Goal: Task Accomplishment & Management: Complete application form

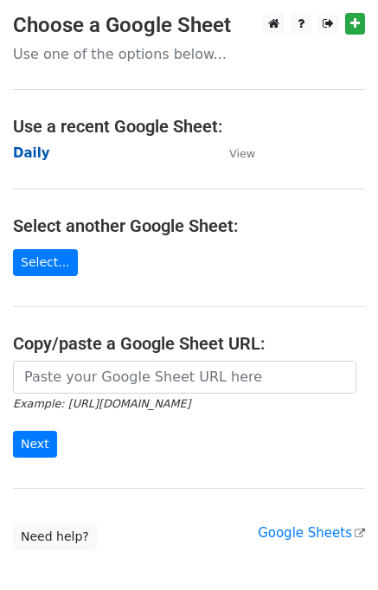
click at [26, 157] on strong "Daily" at bounding box center [31, 153] width 37 height 16
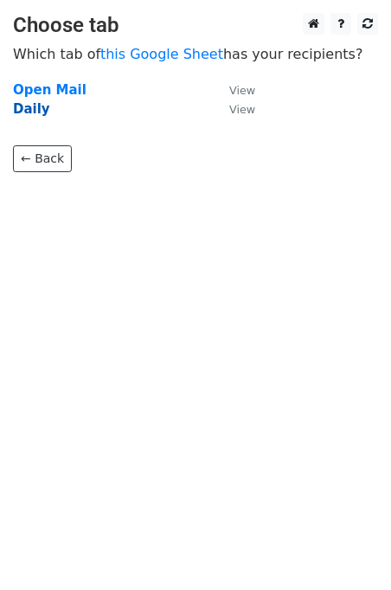
click at [34, 108] on strong "Daily" at bounding box center [31, 109] width 37 height 16
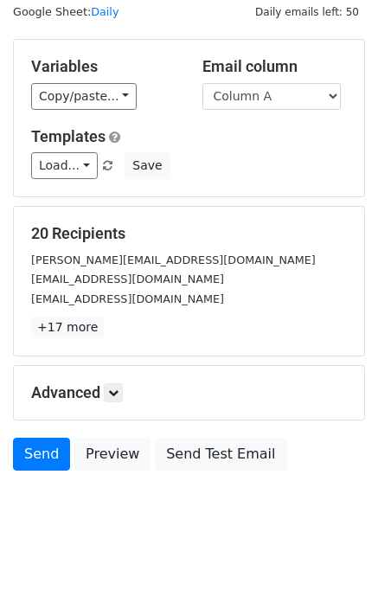
scroll to position [80, 0]
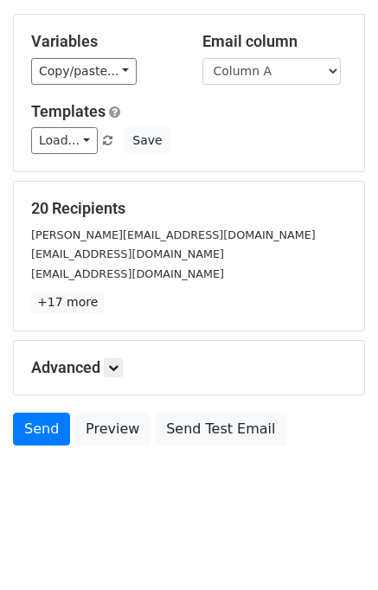
click at [121, 341] on div "Advanced Tracking Track Opens UTM Codes Track Clicks Filters Only include sprea…" at bounding box center [189, 368] width 350 height 54
click at [117, 364] on icon at bounding box center [113, 367] width 10 height 10
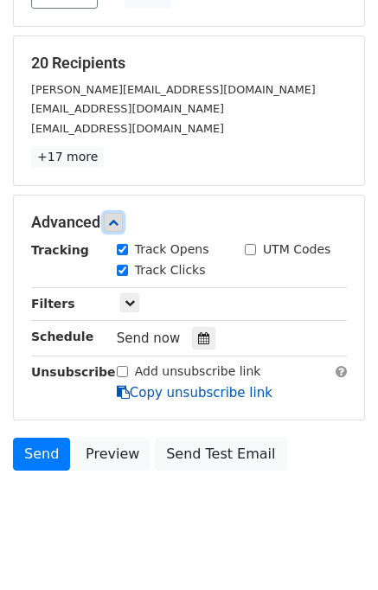
scroll to position [229, 0]
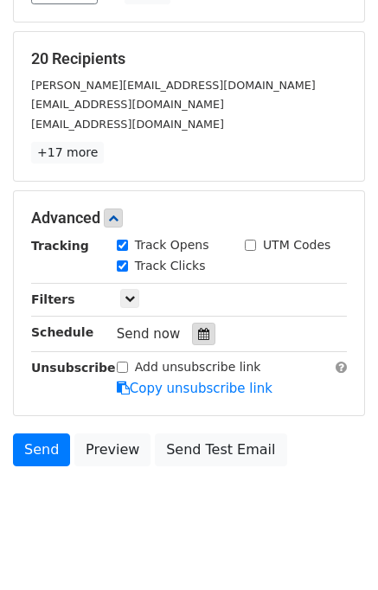
click at [198, 336] on icon at bounding box center [203, 334] width 11 height 12
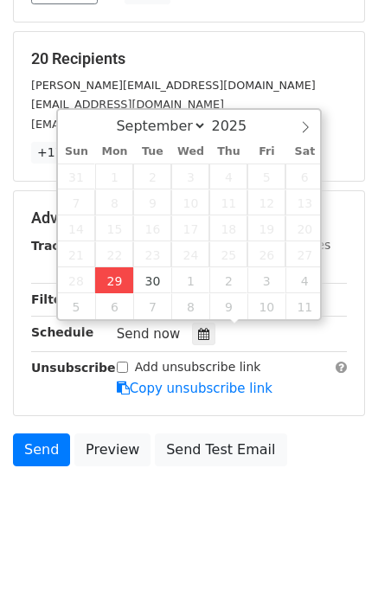
type input "2025-09-29 12:08"
type input "08"
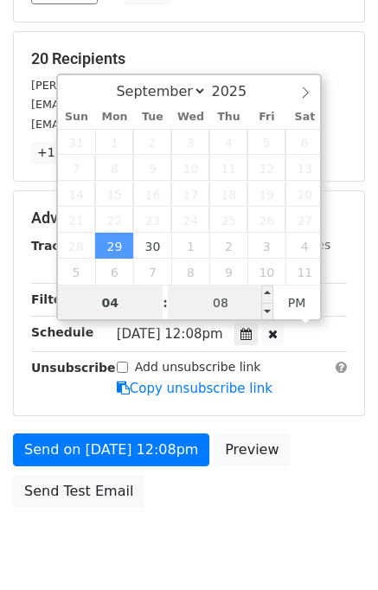
type input "04"
type input "2025-09-29 16:08"
click at [190, 297] on input "08" at bounding box center [220, 302] width 105 height 35
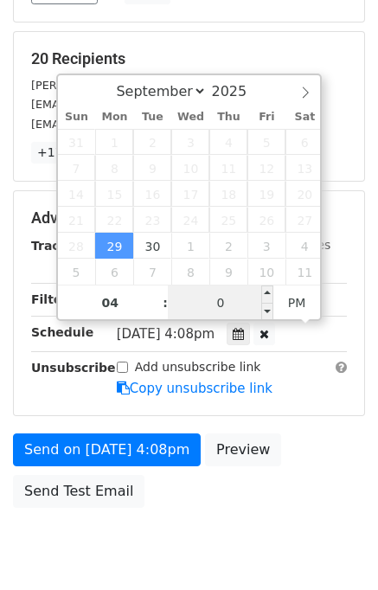
type input "00"
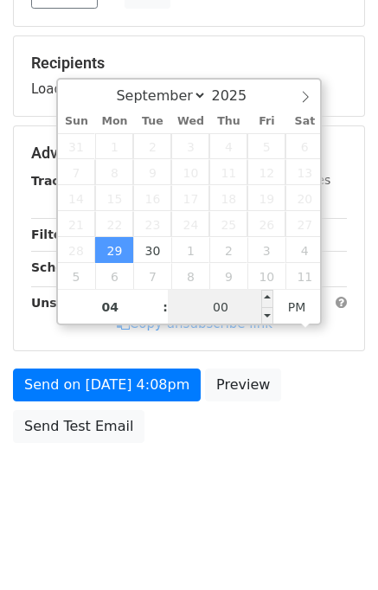
scroll to position [221, 0]
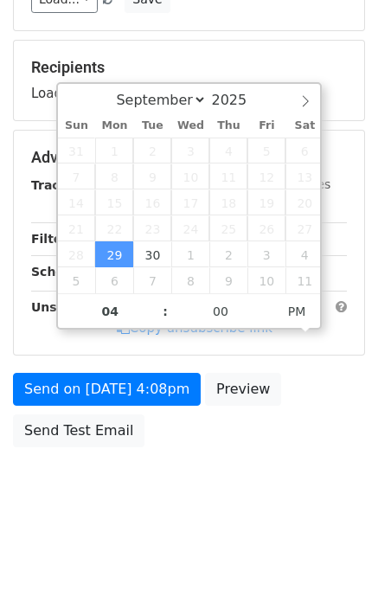
type input "2025-09-29 16:00"
click at [323, 434] on div "Send on Sep 29 at 4:08pm Preview Send Test Email" at bounding box center [189, 414] width 378 height 83
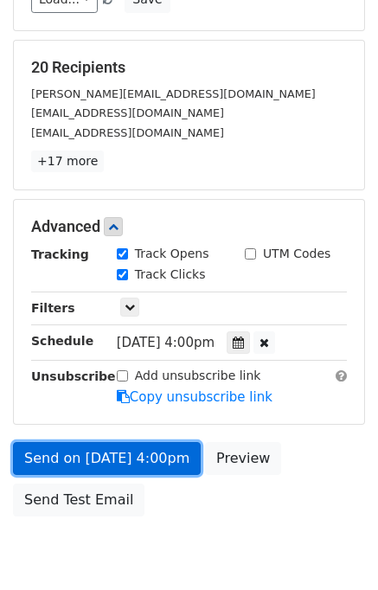
click at [161, 452] on link "Send on Sep 29 at 4:00pm" at bounding box center [107, 458] width 188 height 33
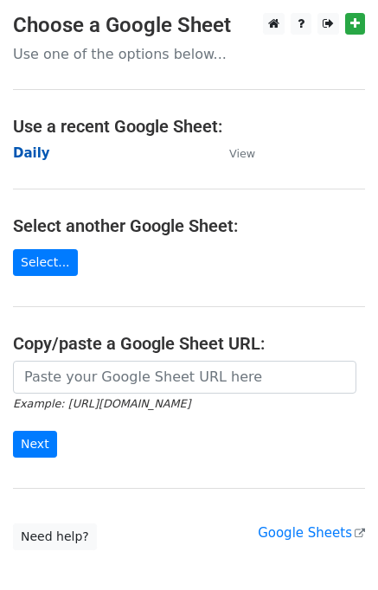
click at [35, 158] on strong "Daily" at bounding box center [31, 153] width 37 height 16
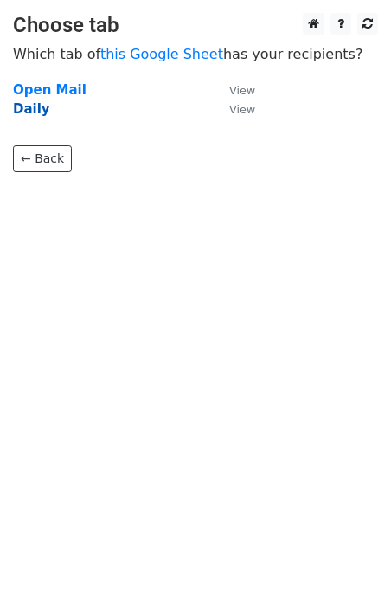
click at [33, 104] on strong "Daily" at bounding box center [31, 109] width 37 height 16
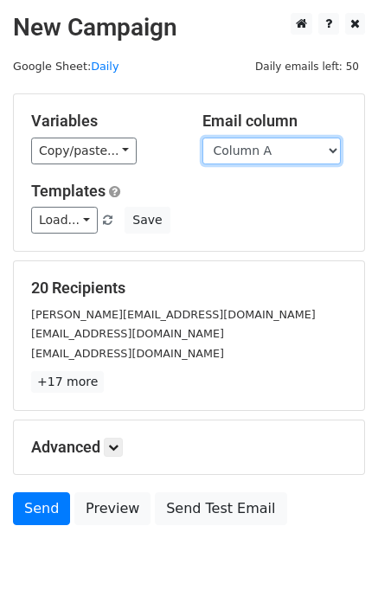
click at [247, 150] on select "Column A Column B Column C Column D Column E" at bounding box center [271, 150] width 138 height 27
select select "Column B"
click at [202, 137] on select "Column A Column B Column C Column D Column E" at bounding box center [271, 150] width 138 height 27
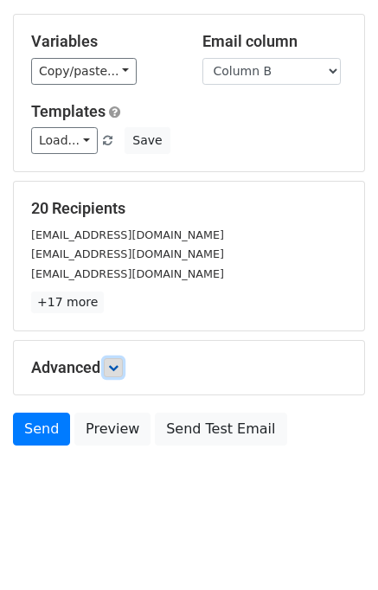
click at [122, 365] on link at bounding box center [113, 367] width 19 height 19
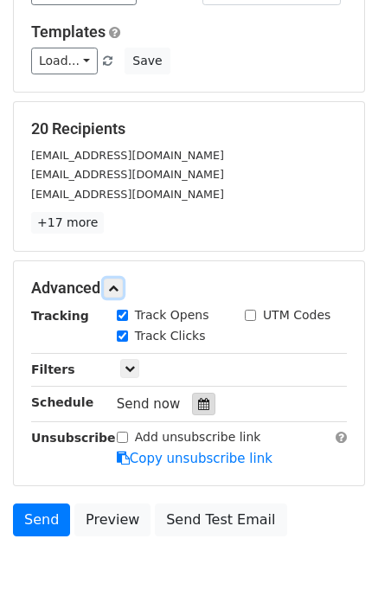
scroll to position [203, 0]
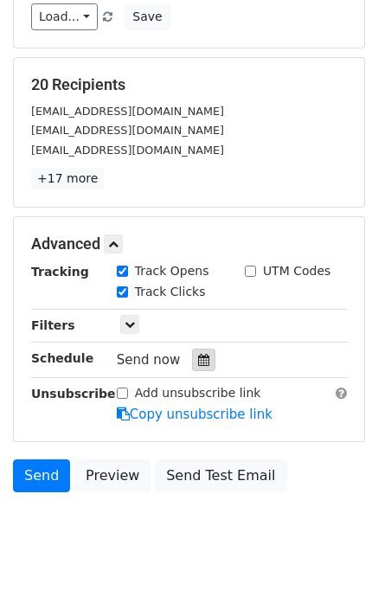
click at [198, 355] on icon at bounding box center [203, 360] width 11 height 12
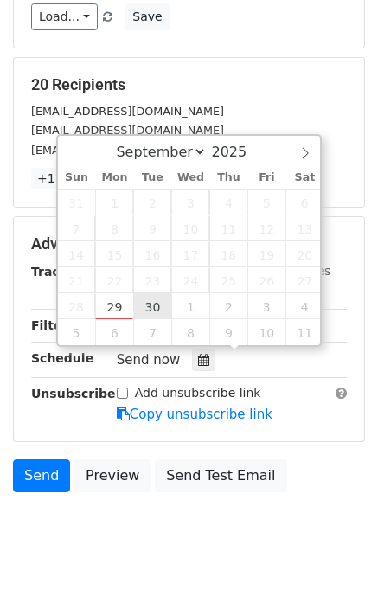
type input "2025-09-30 12:00"
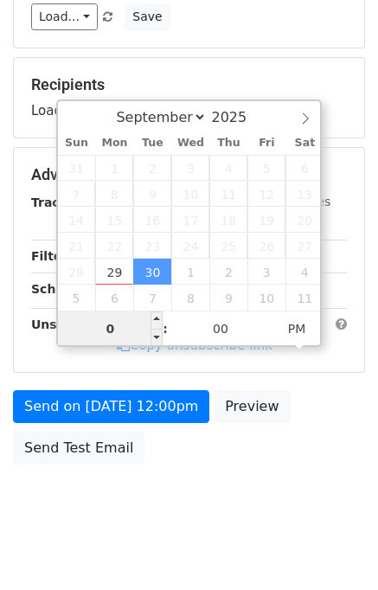
type input "05"
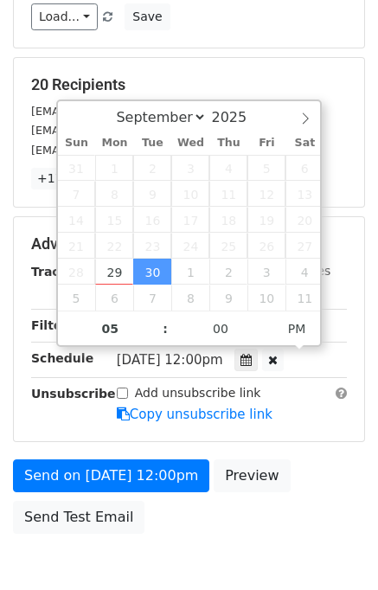
type input "2025-09-30 17:00"
click at [317, 478] on div "Send on Sep 30 at 12:00pm Preview Send Test Email" at bounding box center [189, 500] width 378 height 83
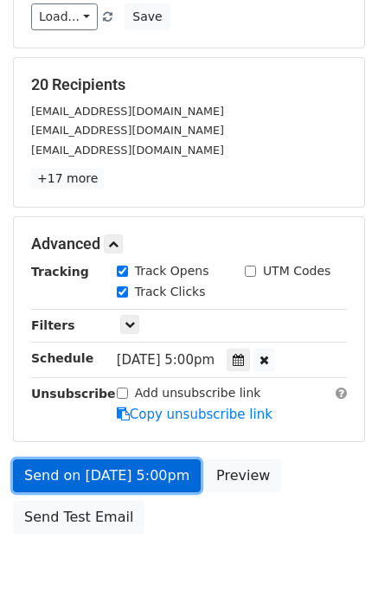
click at [125, 477] on link "Send on Sep 30 at 5:00pm" at bounding box center [107, 475] width 188 height 33
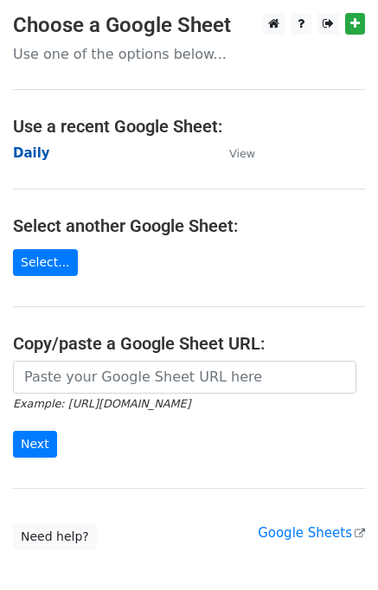
click at [36, 155] on strong "Daily" at bounding box center [31, 153] width 37 height 16
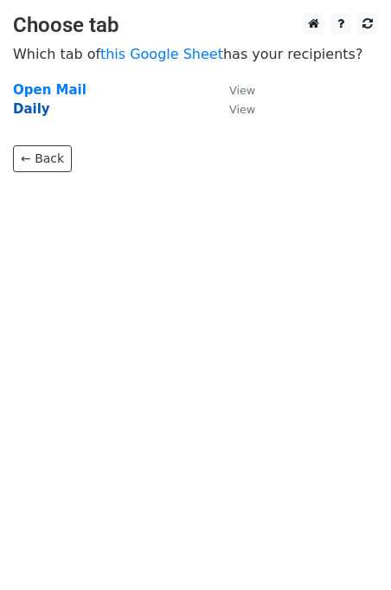
click at [21, 112] on strong "Daily" at bounding box center [31, 109] width 37 height 16
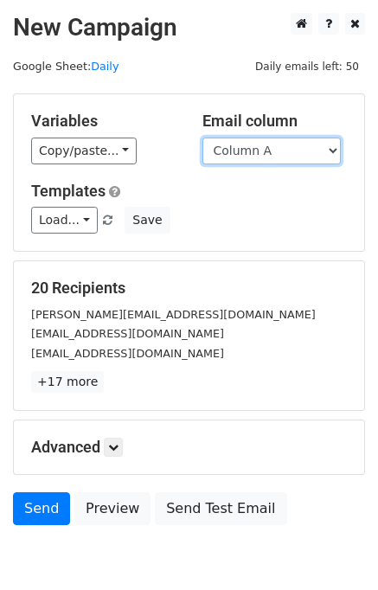
click at [262, 151] on select "Column A Column B Column C Column D Column E" at bounding box center [271, 150] width 138 height 27
select select "Column C"
click at [202, 137] on select "Column A Column B Column C Column D Column E" at bounding box center [271, 150] width 138 height 27
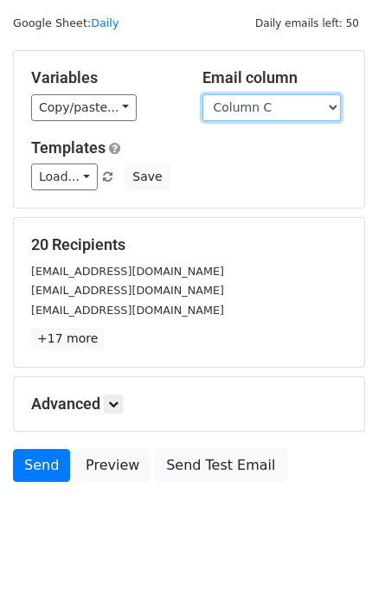
scroll to position [80, 0]
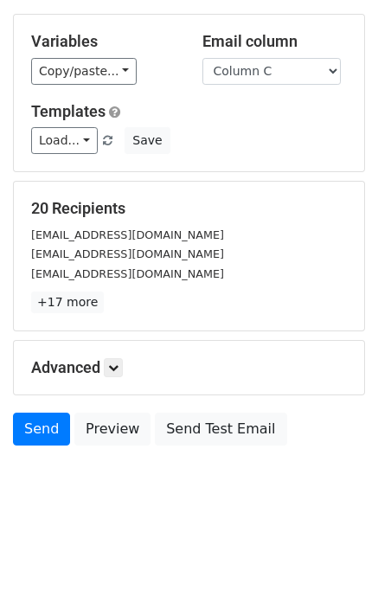
click at [126, 368] on h5 "Advanced" at bounding box center [189, 367] width 316 height 19
click at [118, 364] on icon at bounding box center [113, 367] width 10 height 10
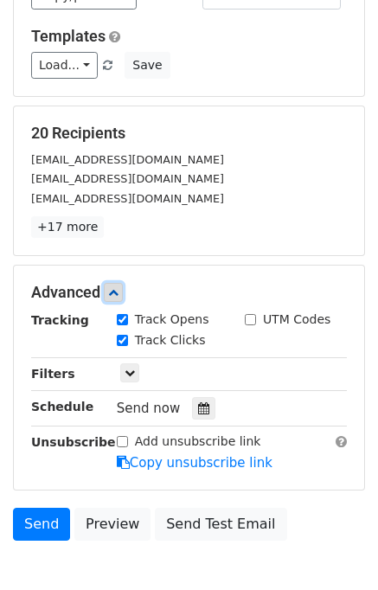
scroll to position [227, 0]
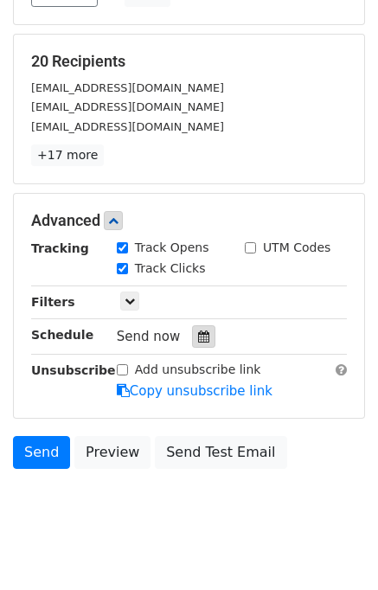
click at [202, 331] on div at bounding box center [203, 336] width 23 height 22
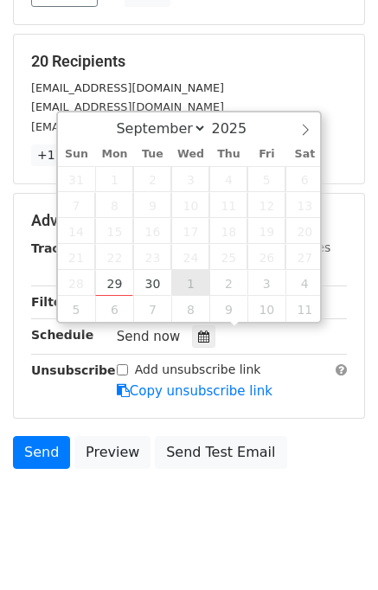
type input "2025-10-01 12:00"
select select "9"
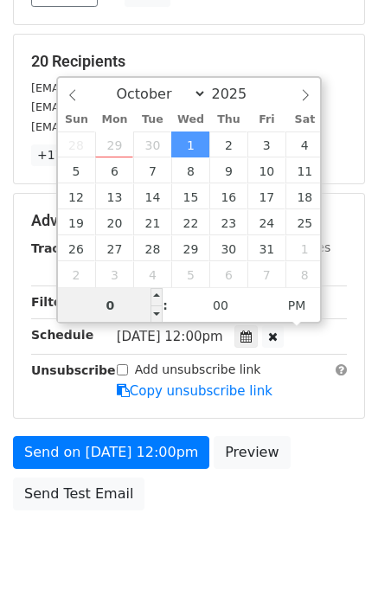
type input "06"
type input "2025-10-01 18:00"
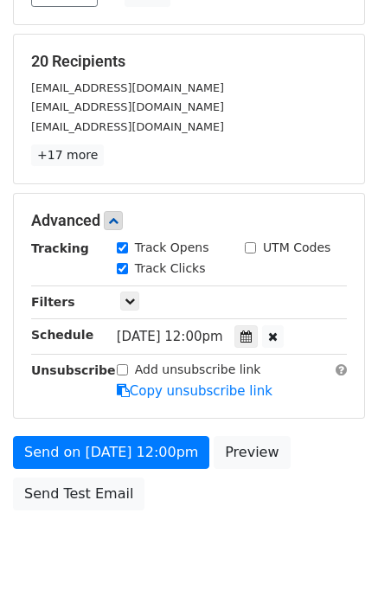
click at [337, 436] on div "Send on Oct 1 at 12:00pm Preview Send Test Email" at bounding box center [189, 477] width 378 height 83
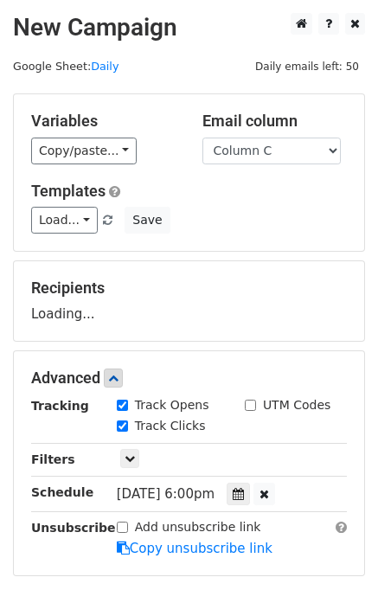
scroll to position [221, 0]
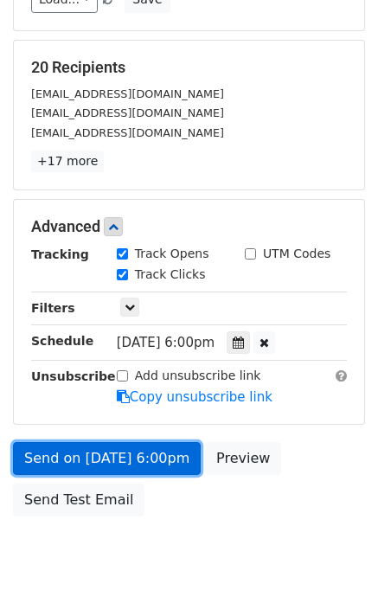
click at [151, 457] on link "Send on Oct 1 at 6:00pm" at bounding box center [107, 458] width 188 height 33
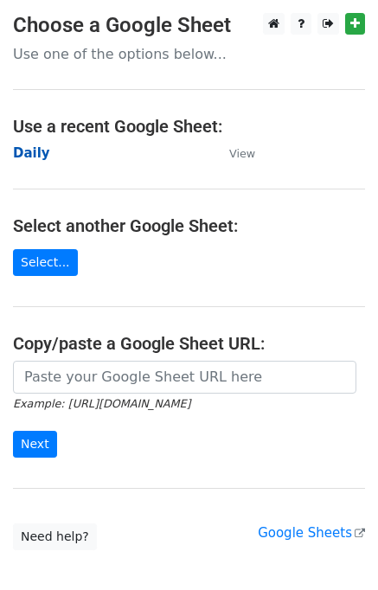
click at [32, 152] on strong "Daily" at bounding box center [31, 153] width 37 height 16
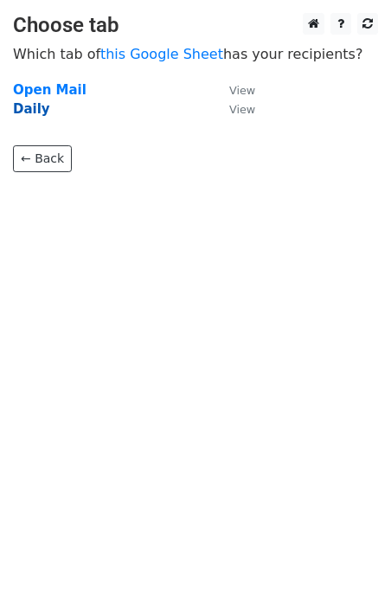
click at [25, 112] on strong "Daily" at bounding box center [31, 109] width 37 height 16
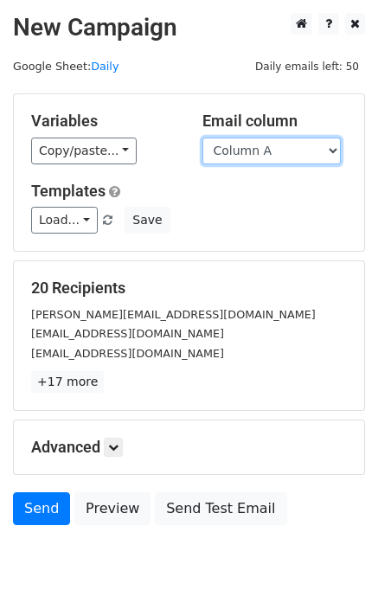
click at [270, 152] on select "Column A Column B Column C Column D Column E" at bounding box center [271, 150] width 138 height 27
select select "Column D"
click at [202, 137] on select "Column A Column B Column C Column D Column E" at bounding box center [271, 150] width 138 height 27
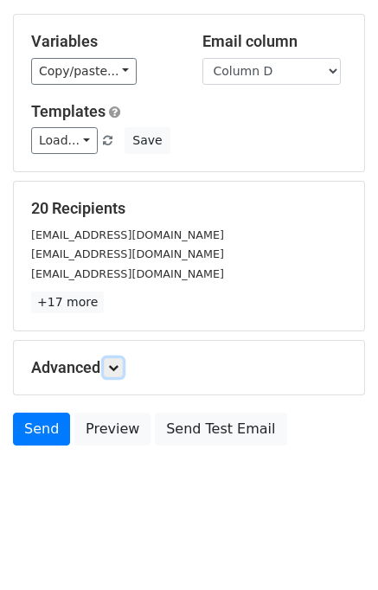
click at [123, 368] on link at bounding box center [113, 367] width 19 height 19
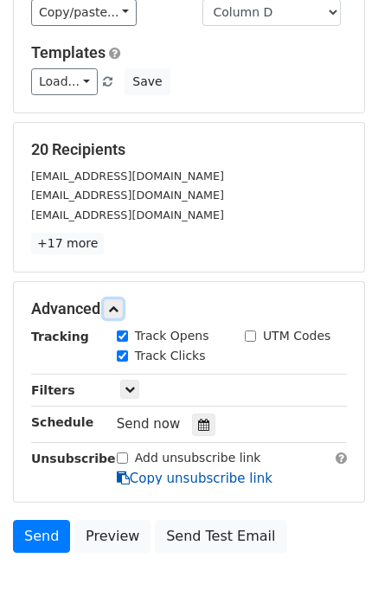
scroll to position [204, 0]
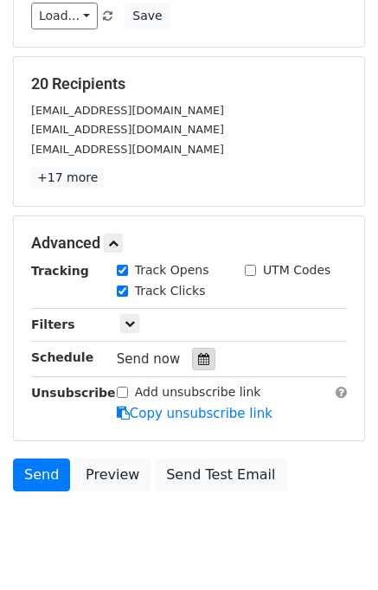
click at [201, 348] on div at bounding box center [203, 359] width 23 height 22
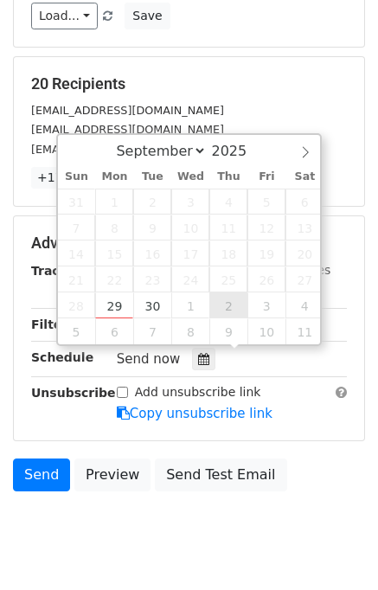
type input "2025-10-02 12:00"
select select "9"
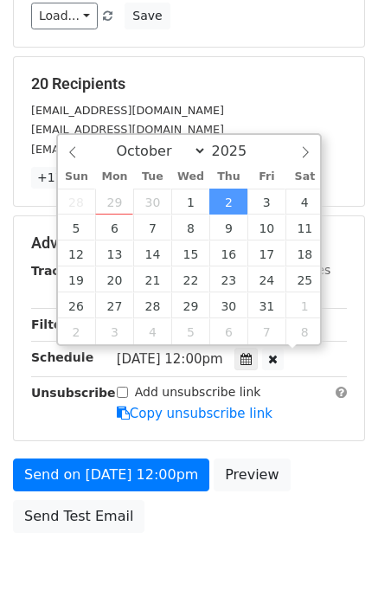
scroll to position [0, 0]
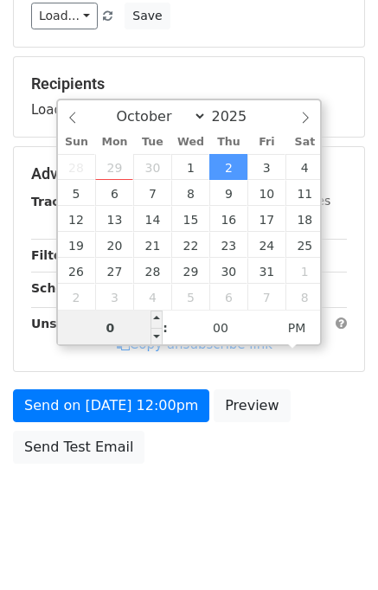
type input "07"
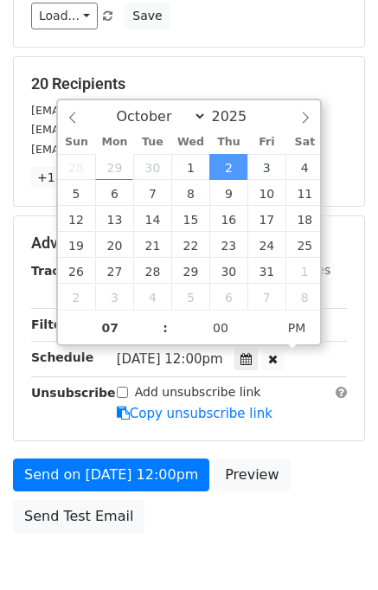
type input "2025-10-02 19:00"
click at [304, 464] on div "Send on Oct 2 at 12:00pm Preview Send Test Email" at bounding box center [189, 499] width 378 height 83
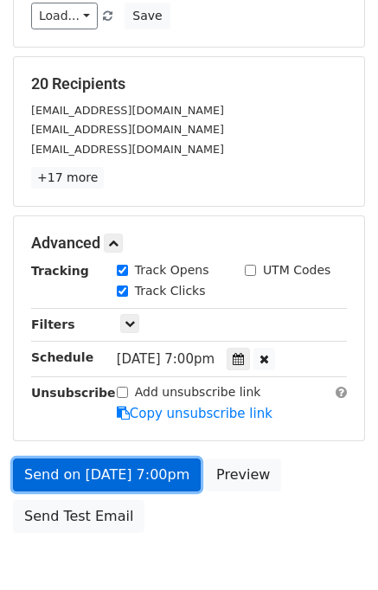
click at [136, 476] on link "Send on Oct 2 at 7:00pm" at bounding box center [107, 474] width 188 height 33
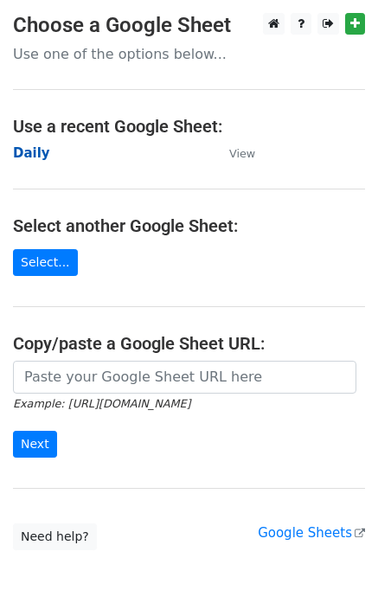
click at [28, 153] on strong "Daily" at bounding box center [31, 153] width 37 height 16
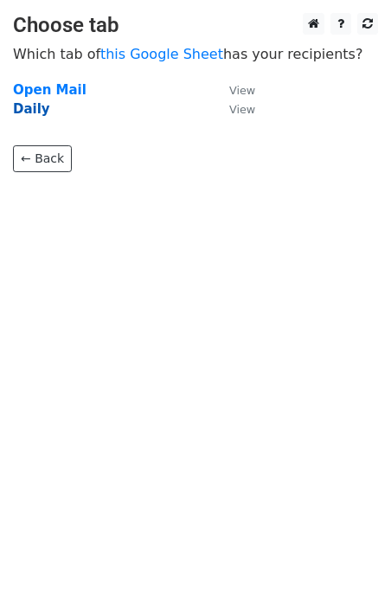
click at [31, 107] on strong "Daily" at bounding box center [31, 109] width 37 height 16
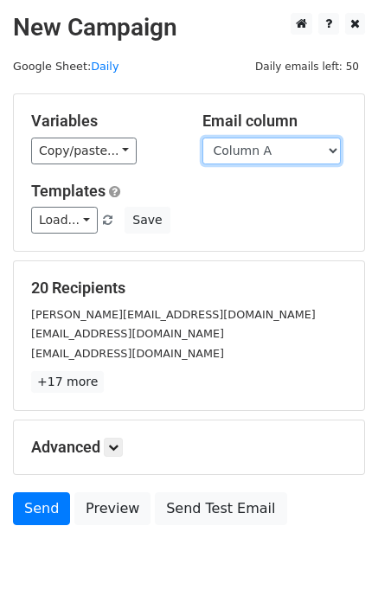
click at [273, 148] on select "Column A Column B Column C Column D Column E" at bounding box center [271, 150] width 138 height 27
select select "Column E"
click at [202, 137] on select "Column A Column B Column C Column D Column E" at bounding box center [271, 150] width 138 height 27
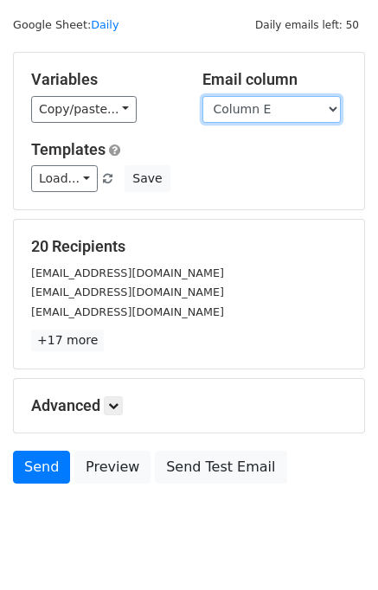
scroll to position [80, 0]
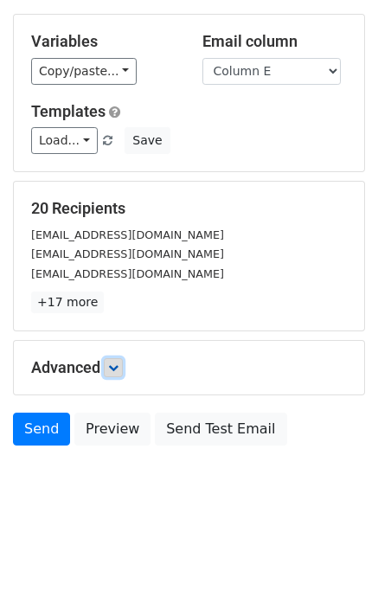
click at [116, 372] on link at bounding box center [113, 367] width 19 height 19
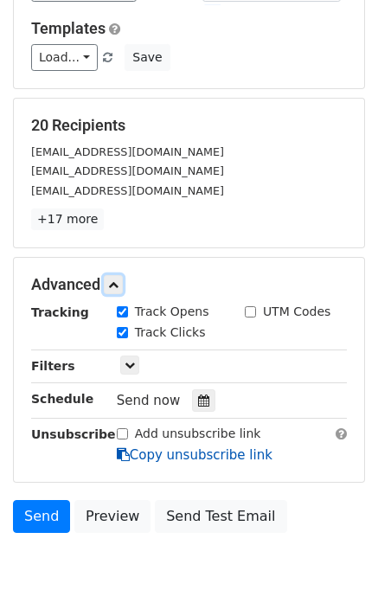
scroll to position [249, 0]
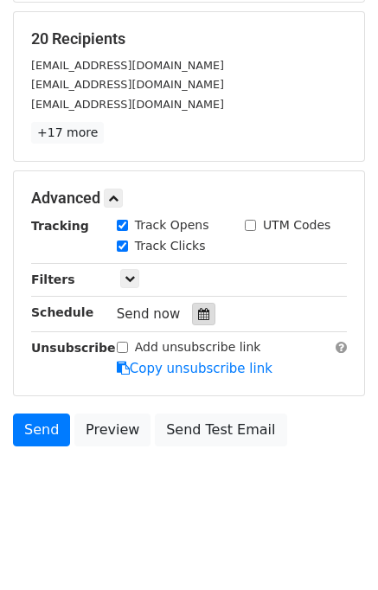
click at [201, 312] on div at bounding box center [203, 314] width 23 height 22
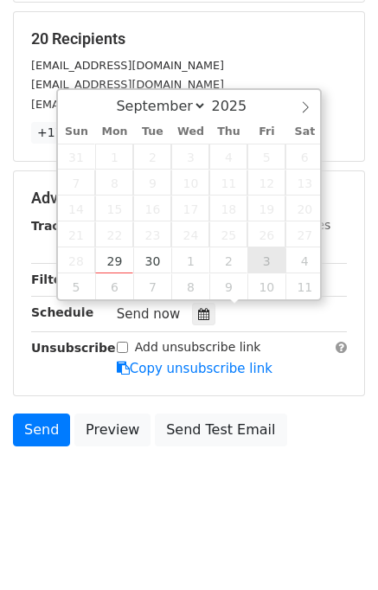
type input "[DATE] 12:00"
select select "9"
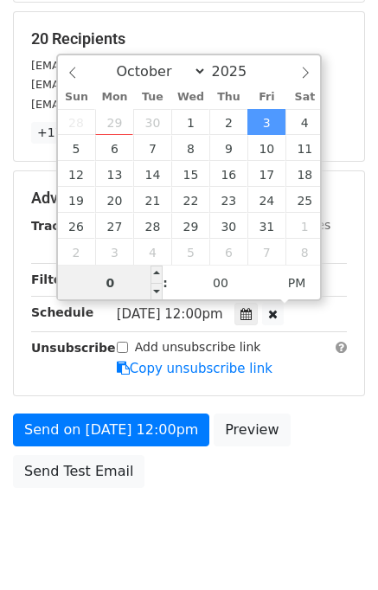
type input "08"
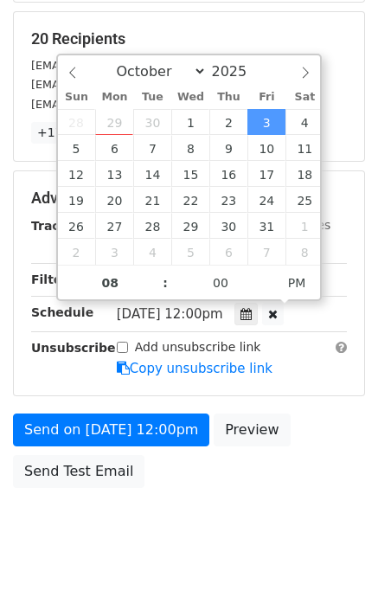
type input "[DATE] 20:00"
click at [322, 439] on div "Send on [DATE] 12:00pm Preview Send Test Email" at bounding box center [189, 454] width 378 height 83
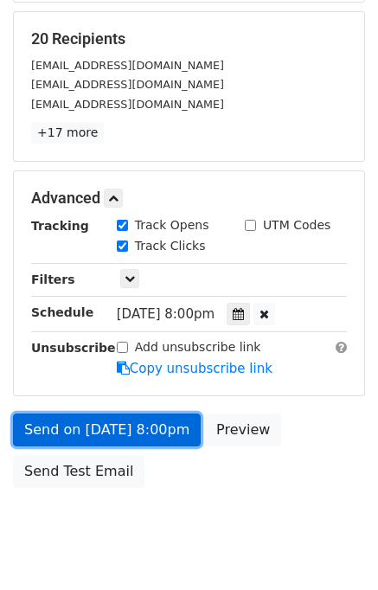
click at [94, 424] on link "Send on [DATE] 8:00pm" at bounding box center [107, 429] width 188 height 33
